Goal: Transaction & Acquisition: Purchase product/service

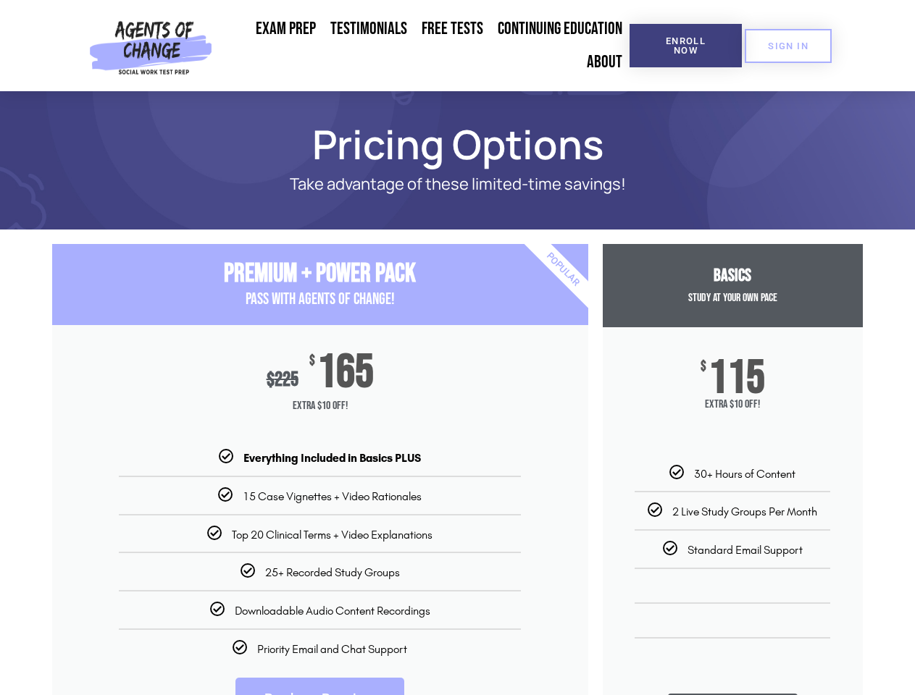
click at [457, 348] on div "$ 225 $ 165 Extra $10 Off!" at bounding box center [320, 387] width 536 height 125
click at [685, 46] on span "Enroll Now" at bounding box center [686, 45] width 66 height 19
click at [788, 46] on span "SIGN IN" at bounding box center [788, 45] width 41 height 9
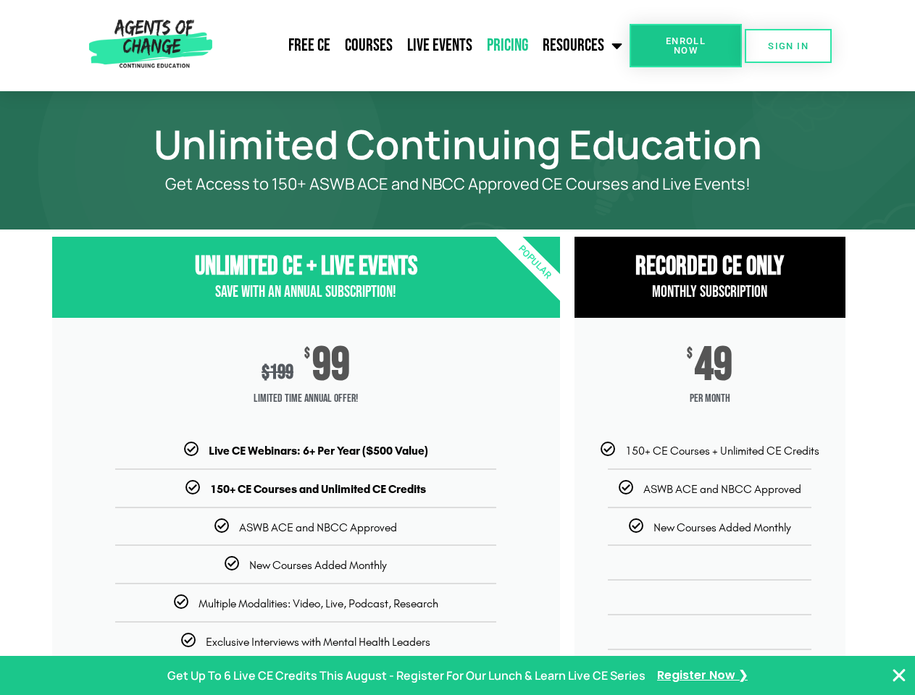
click at [457, 348] on div "$ 199 $ 99 Limited Time Annual Offer!" at bounding box center [306, 380] width 508 height 125
